Goal: Task Accomplishment & Management: Complete application form

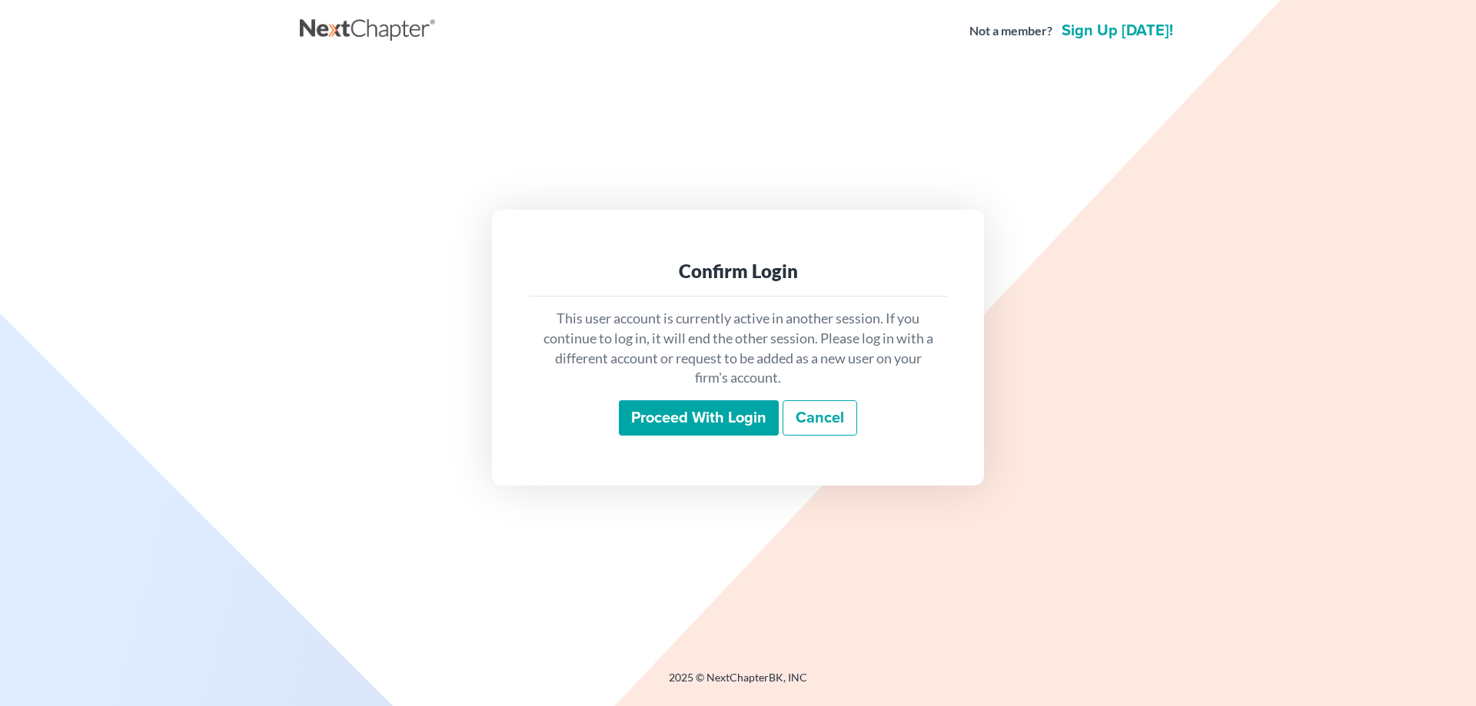
click at [669, 428] on input "Proceed with login" at bounding box center [699, 417] width 160 height 35
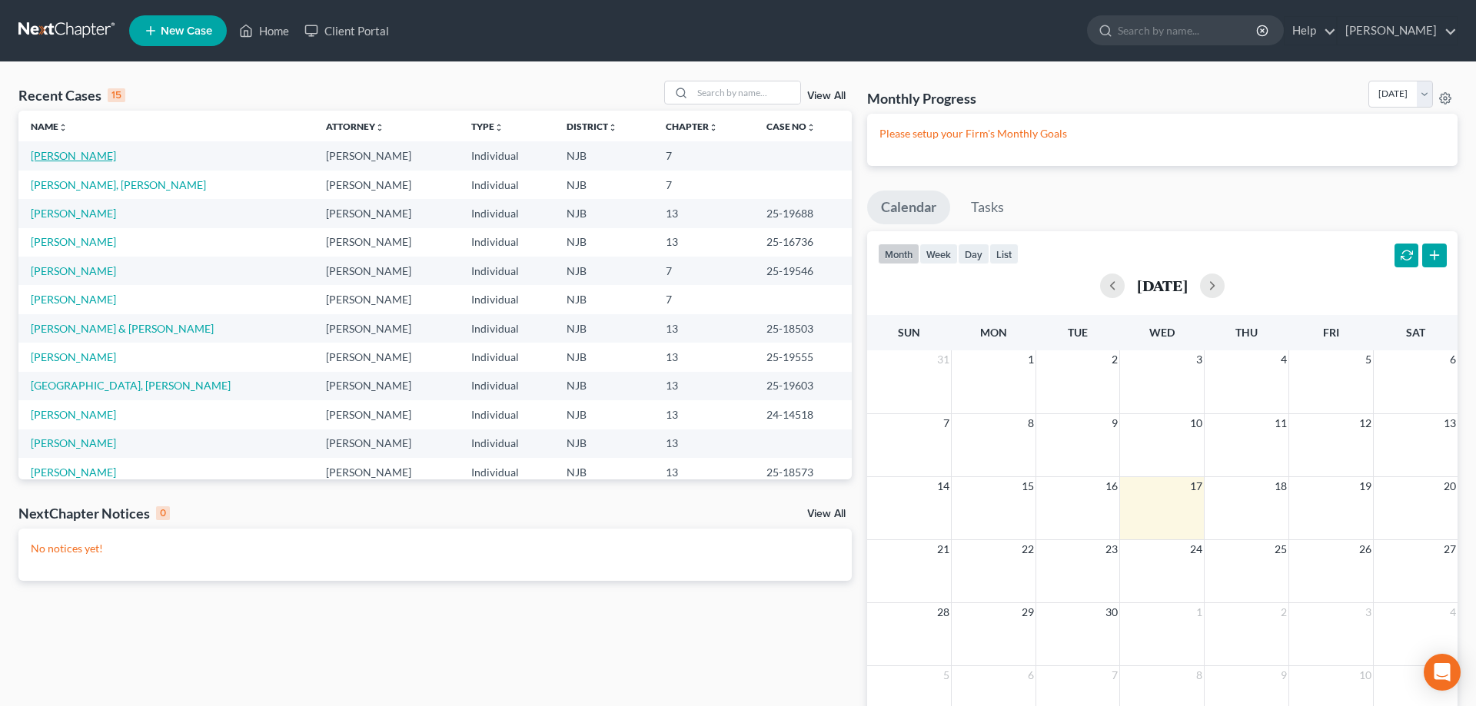
click at [78, 158] on link "[PERSON_NAME]" at bounding box center [73, 155] width 85 height 13
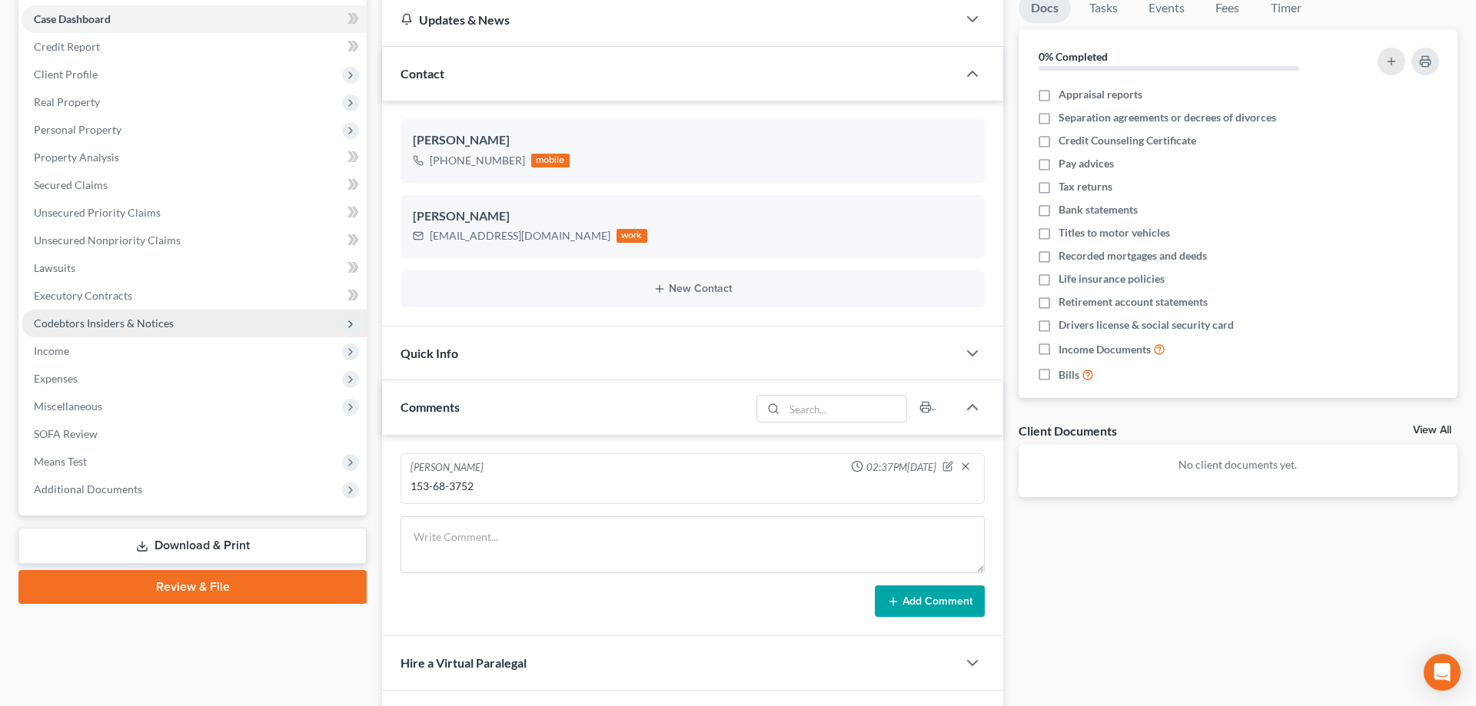
scroll to position [157, 0]
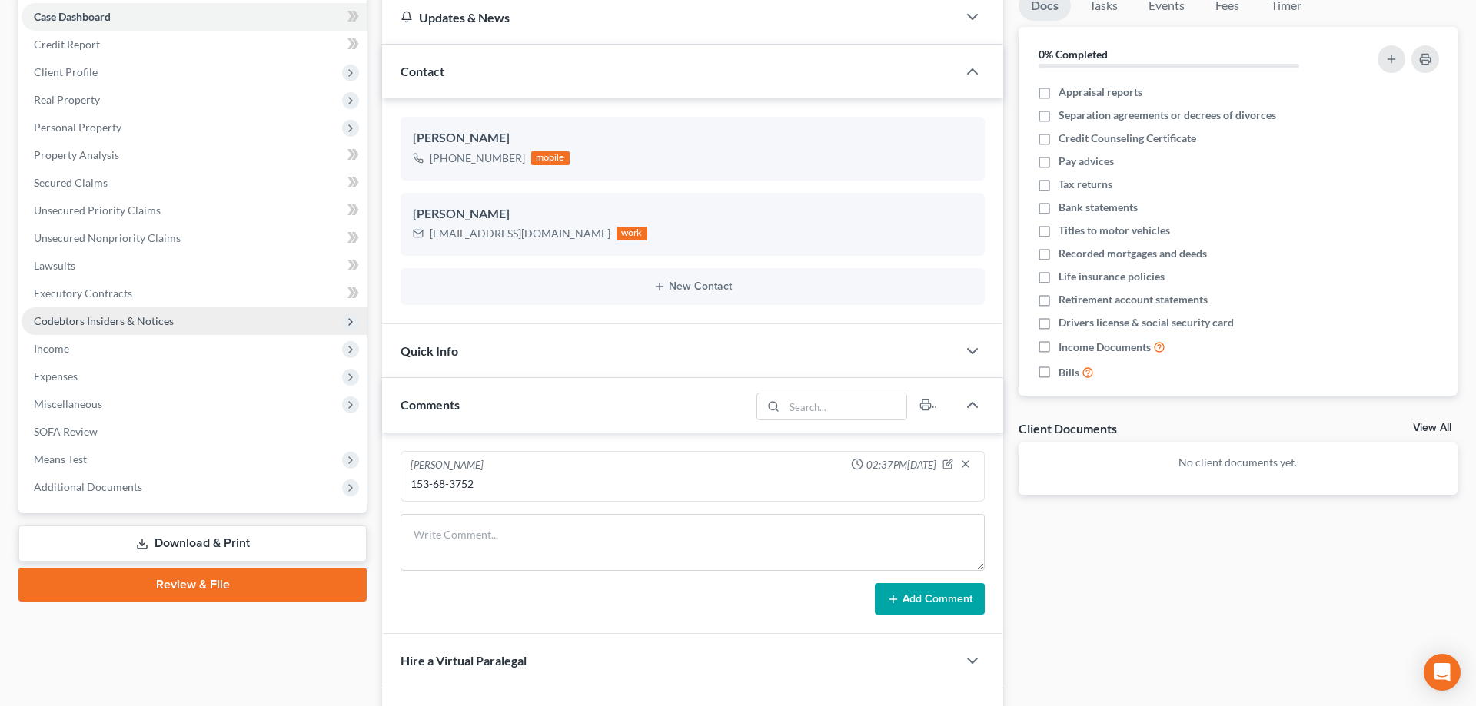
click at [71, 316] on span "Codebtors Insiders & Notices" at bounding box center [104, 320] width 140 height 13
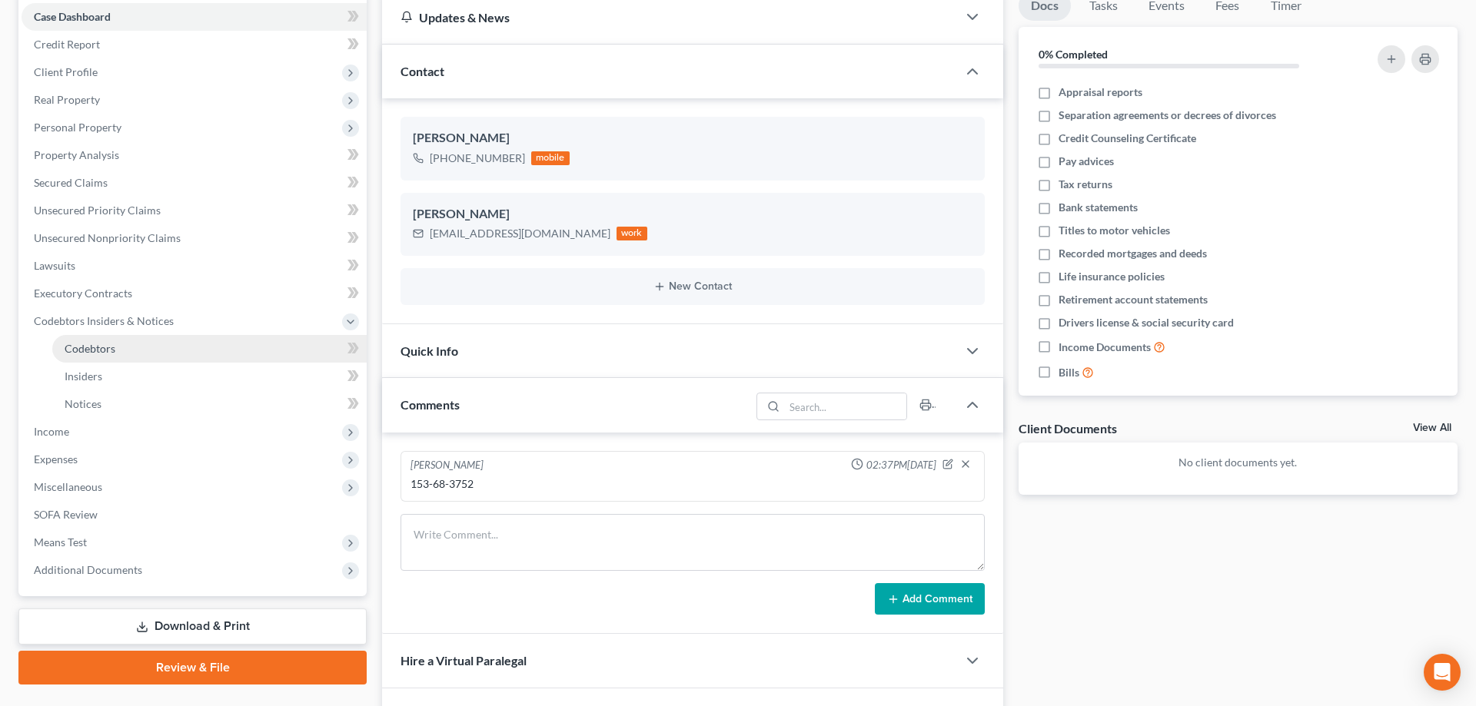
click at [98, 346] on span "Codebtors" at bounding box center [90, 348] width 51 height 13
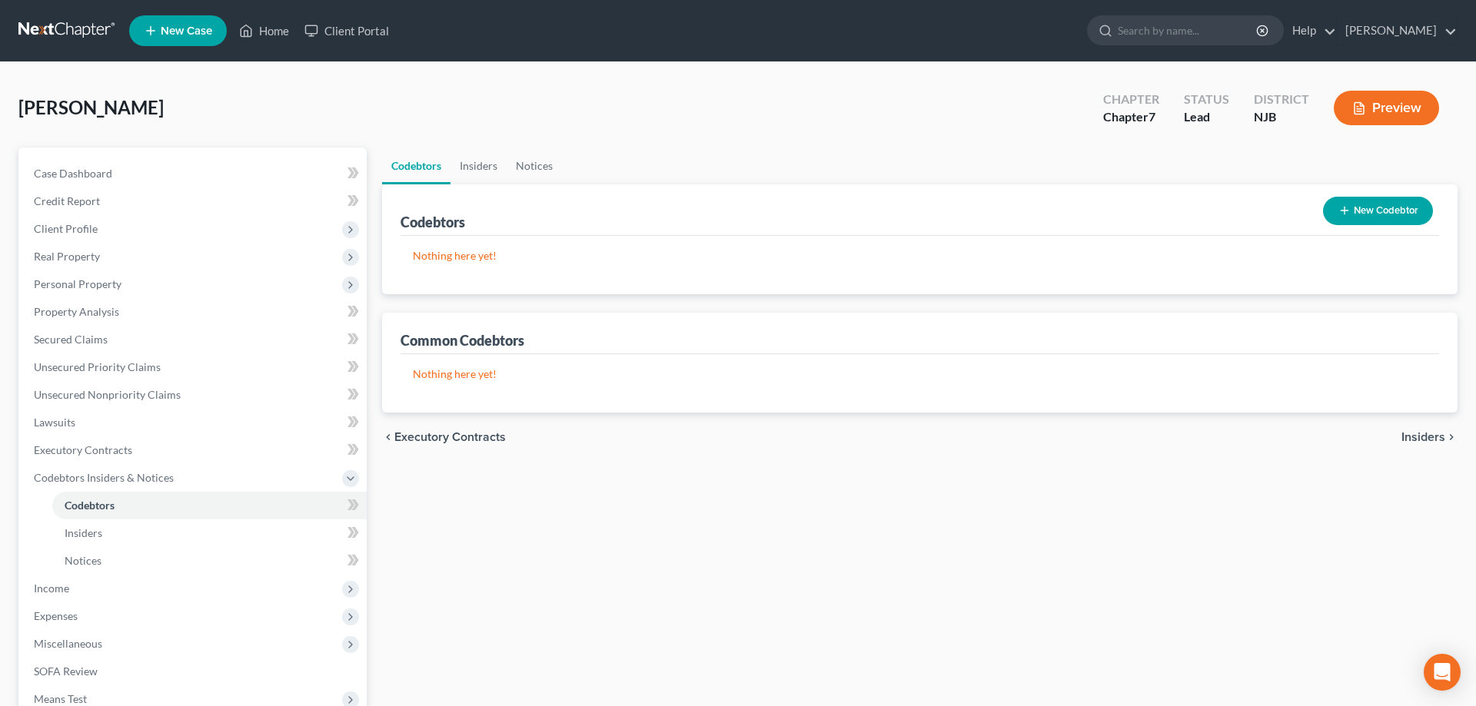
click at [1354, 205] on button "New Codebtor" at bounding box center [1378, 211] width 110 height 28
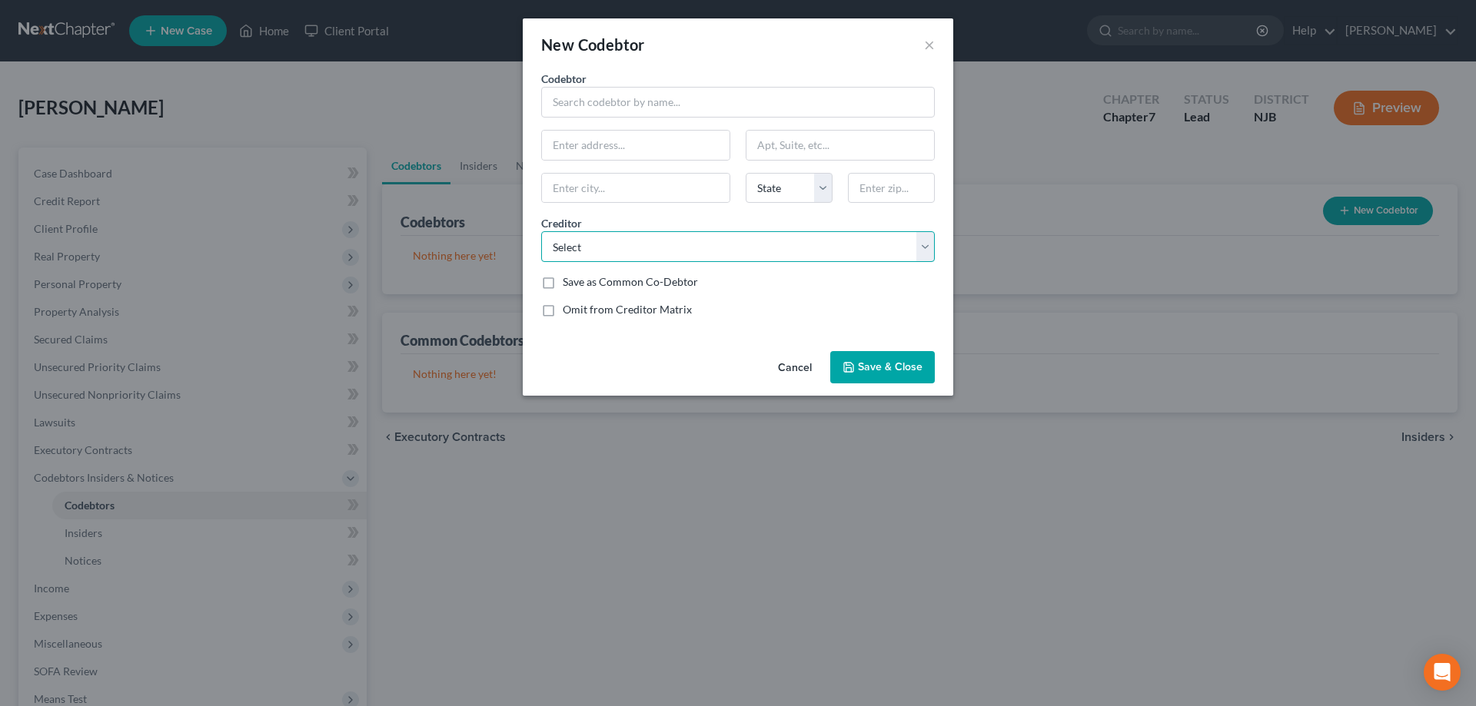
click at [541, 231] on select "Select Ally Finance Truist Financial DECAF [PERSON_NAME]" at bounding box center [738, 246] width 394 height 31
click at [930, 44] on button "×" at bounding box center [929, 44] width 11 height 18
